Goal: Task Accomplishment & Management: Use online tool/utility

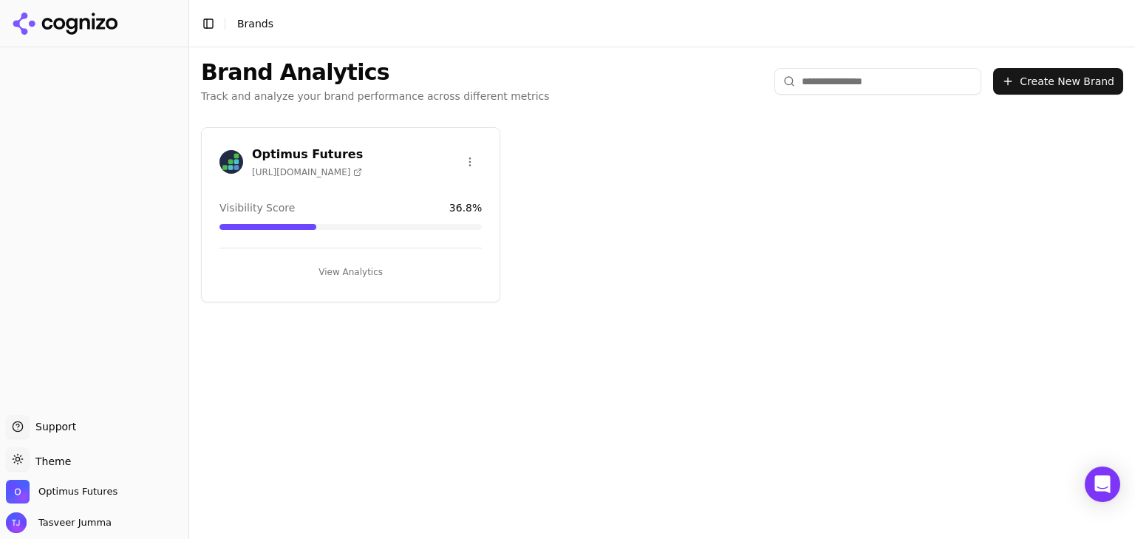
click at [359, 261] on button "View Analytics" at bounding box center [350, 272] width 262 height 24
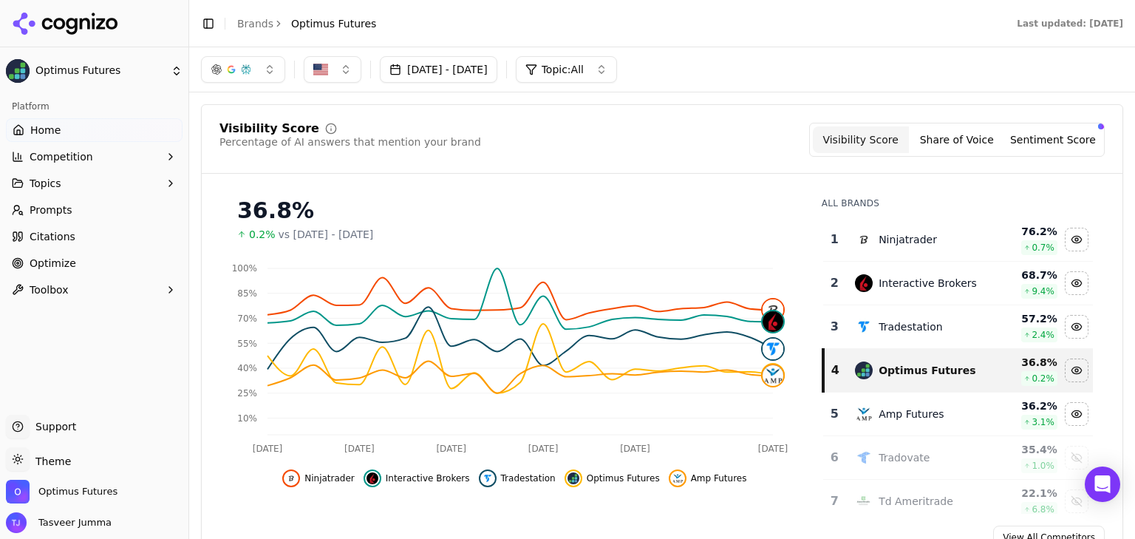
scroll to position [118, 0]
